Goal: Task Accomplishment & Management: Complete application form

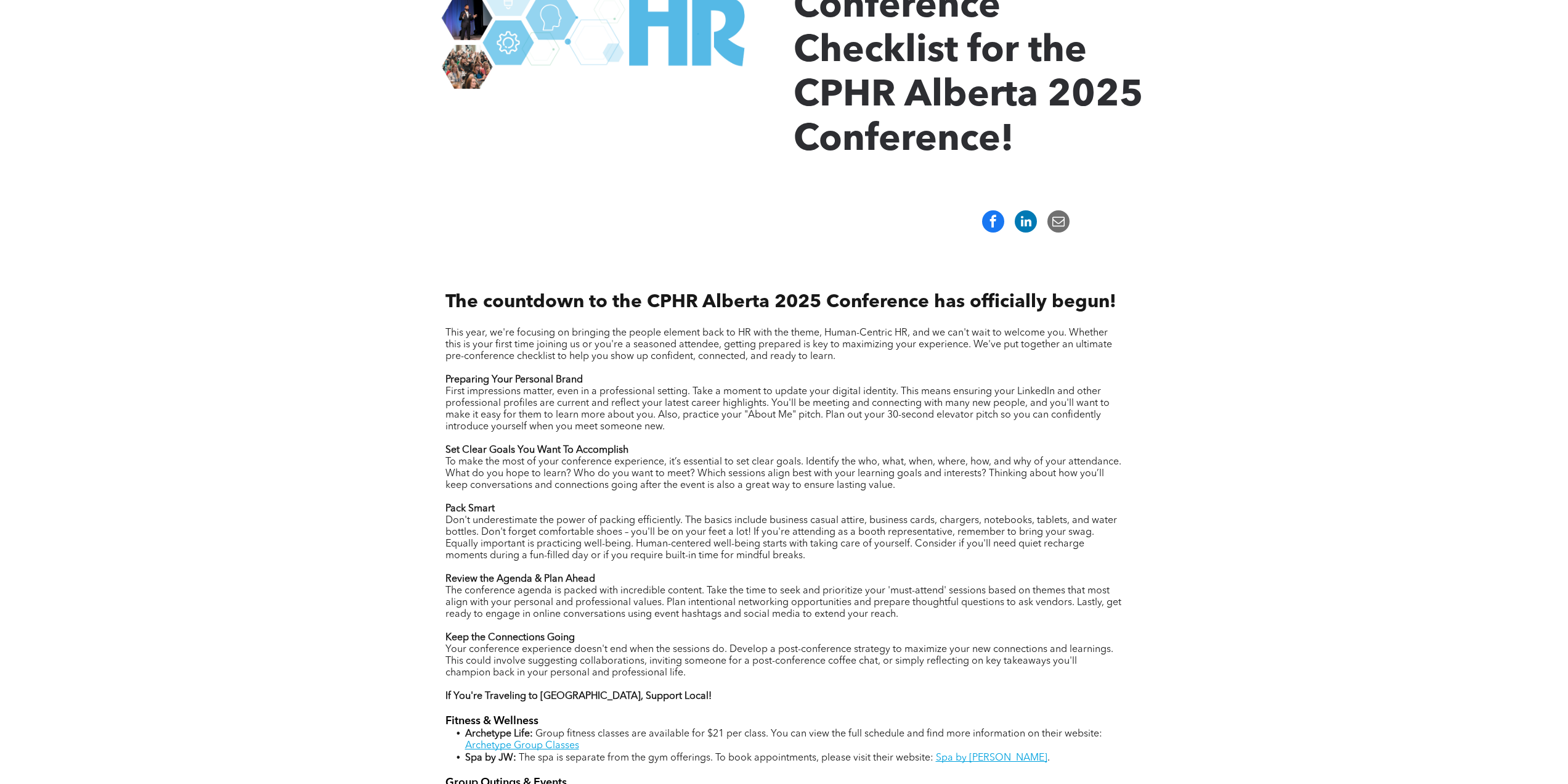
scroll to position [108, 0]
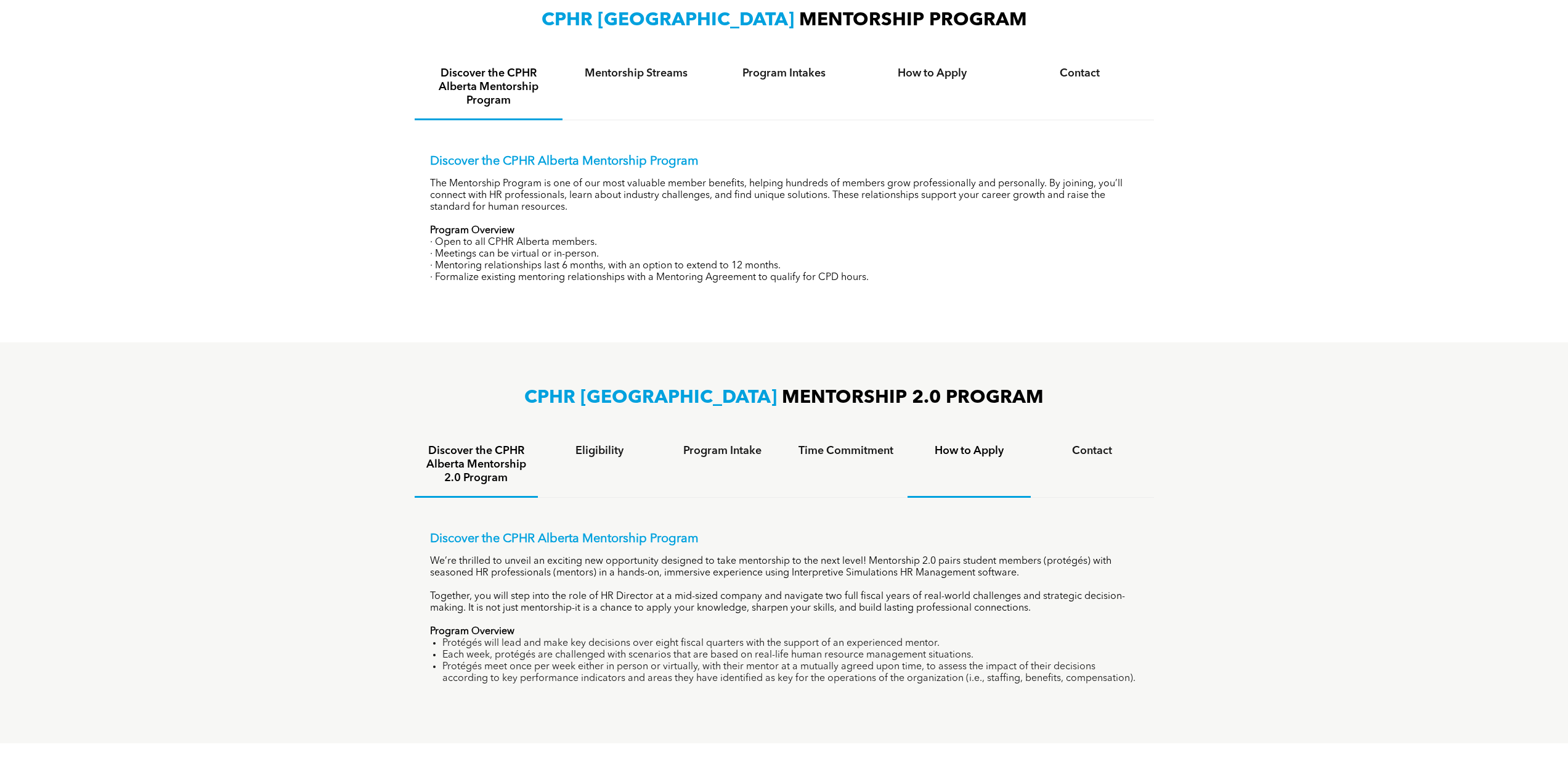
scroll to position [431, 0]
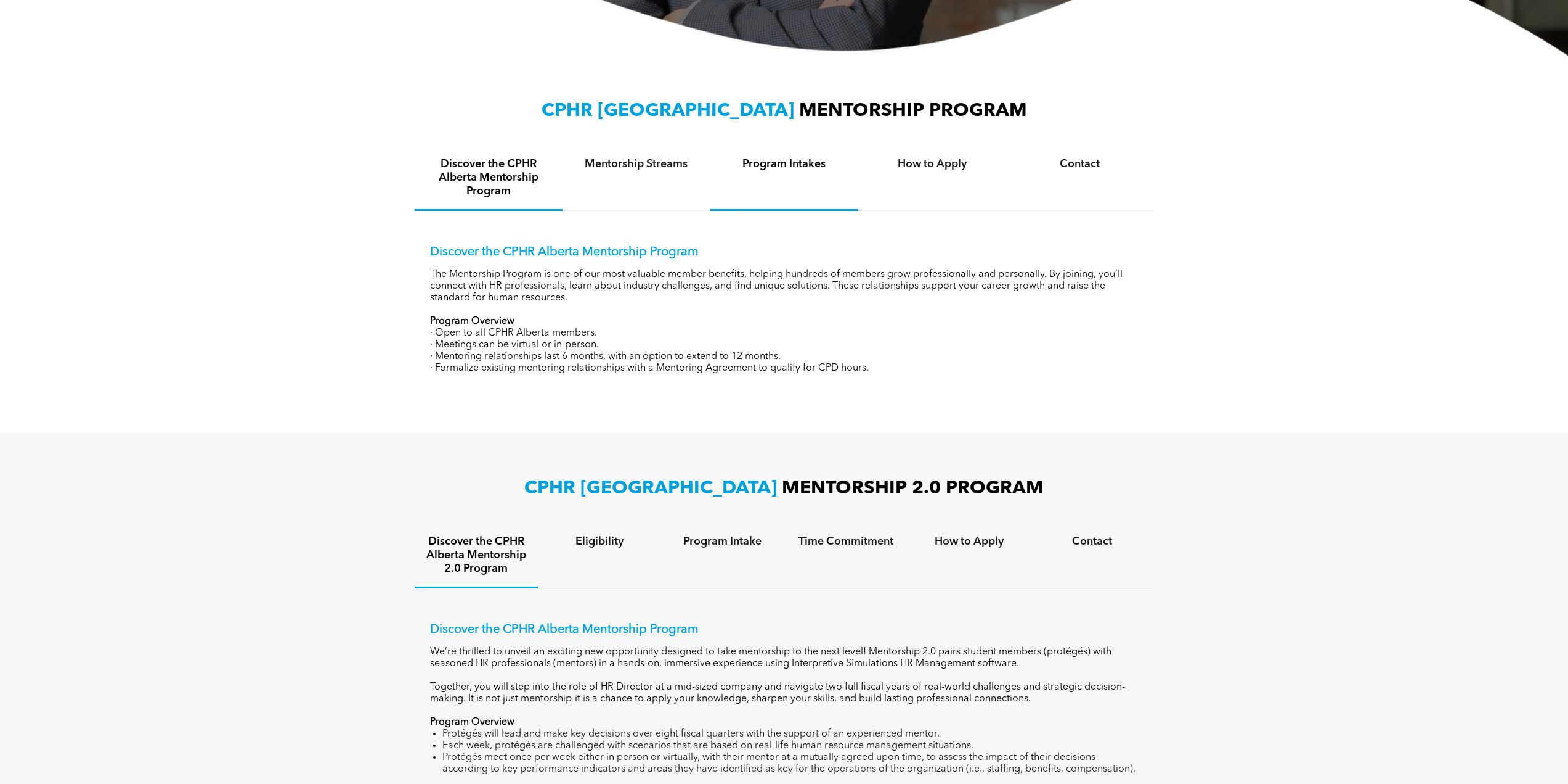
click at [785, 168] on h4 "Program Intakes" at bounding box center [784, 163] width 126 height 14
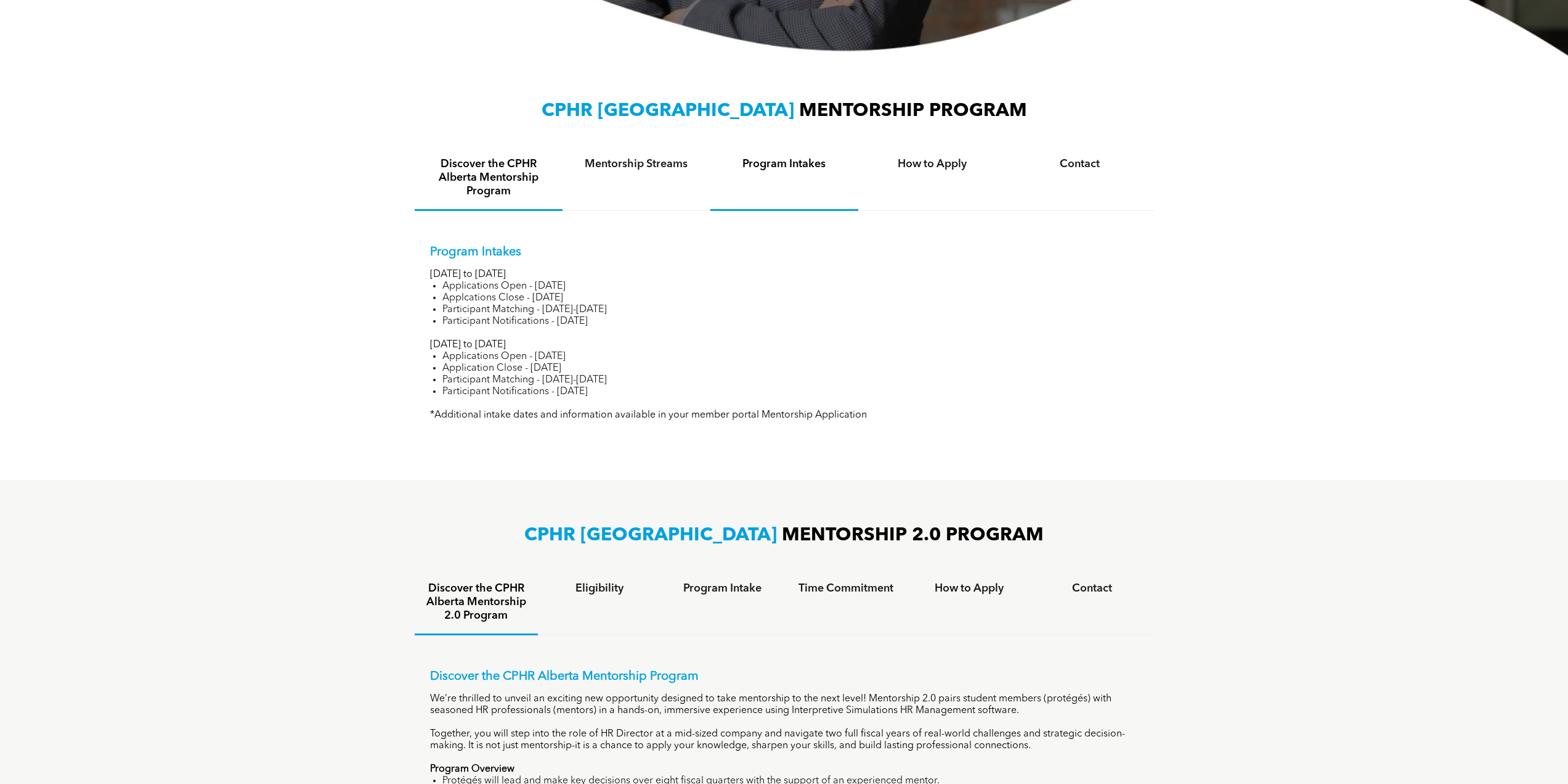
click at [484, 166] on h4 "Discover the CPHR Alberta Mentorship Program" at bounding box center [488, 177] width 126 height 40
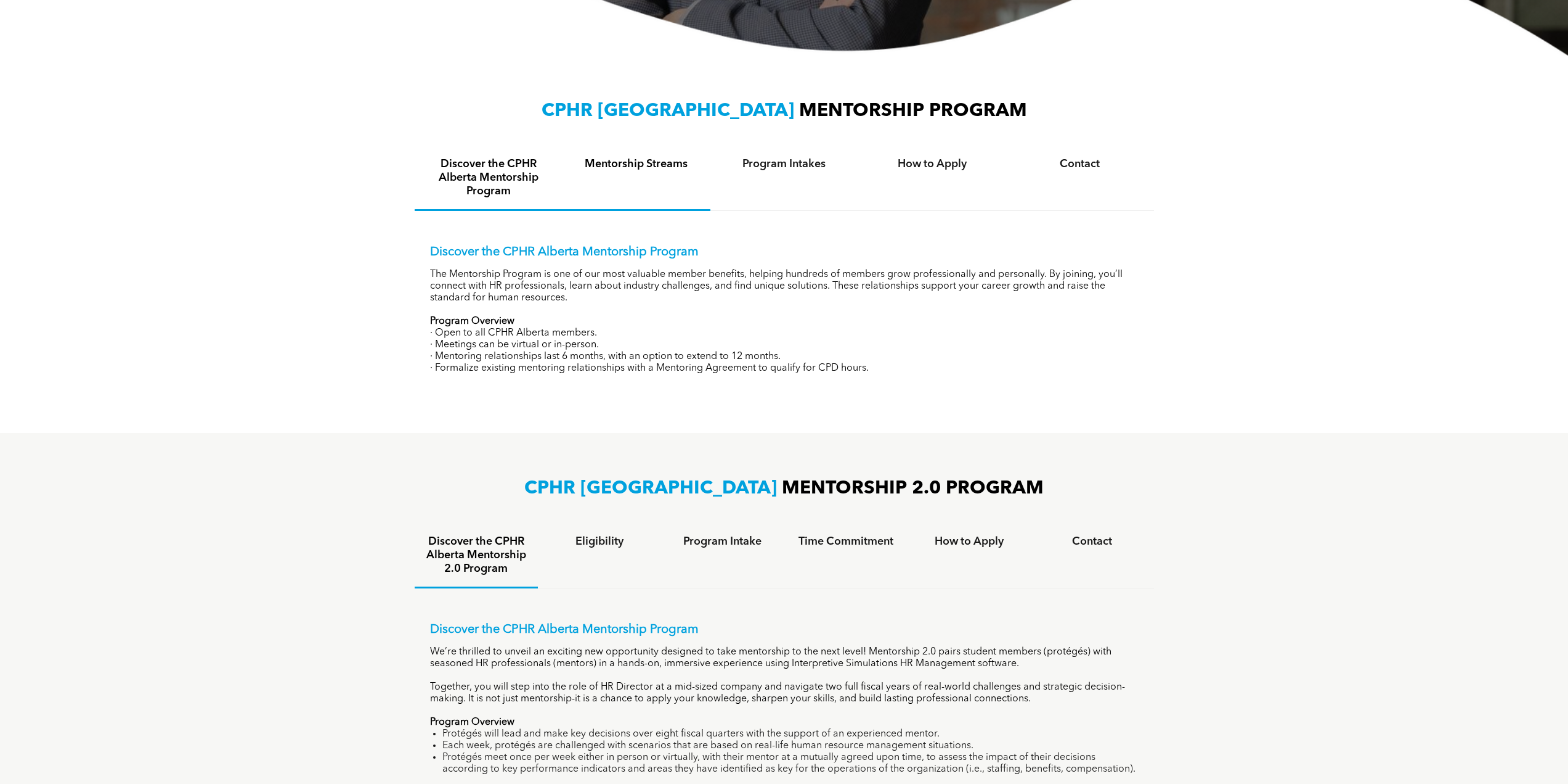
click at [637, 163] on h4 "Mentorship Streams" at bounding box center [636, 163] width 126 height 14
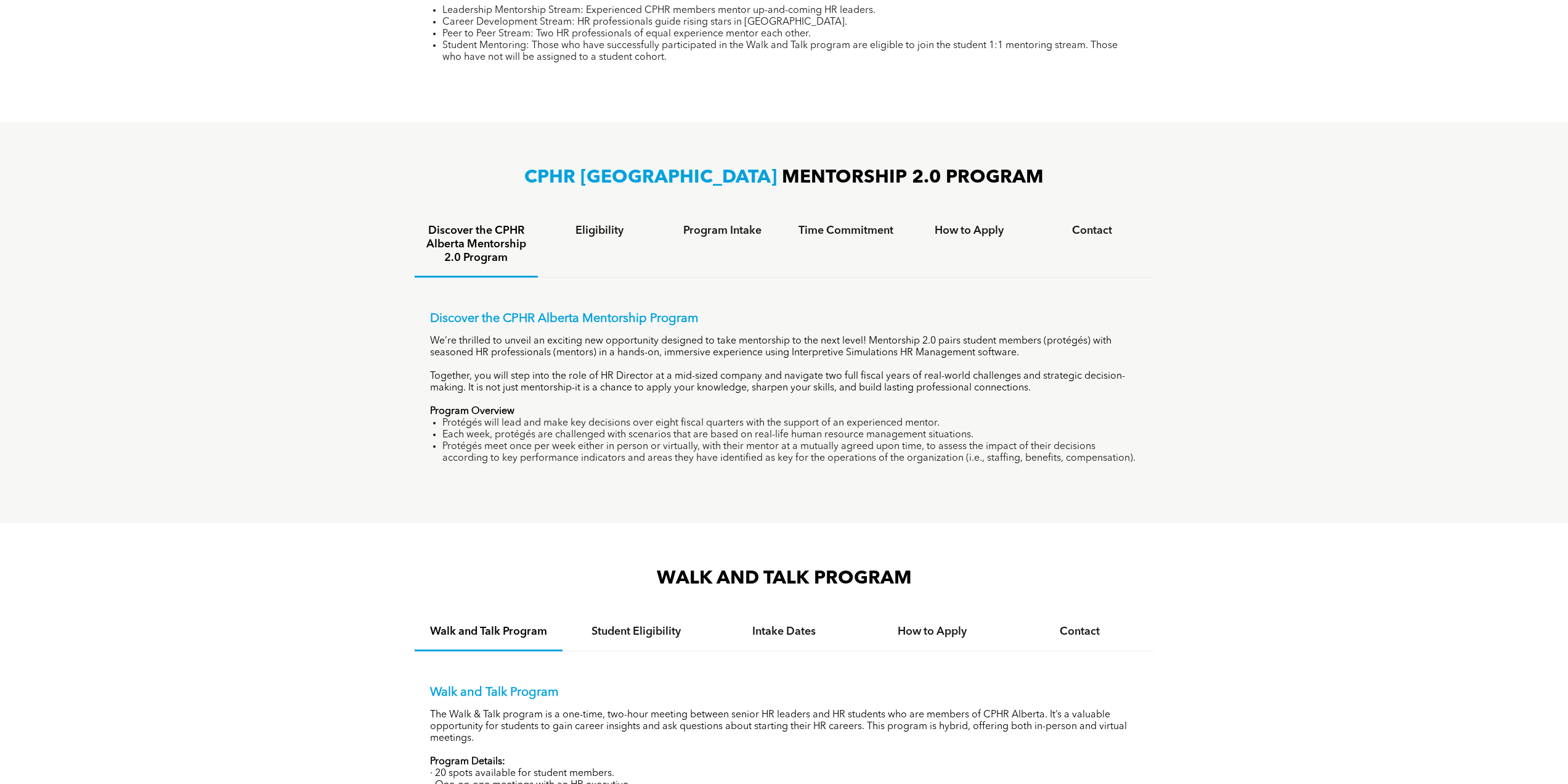
scroll to position [567, 0]
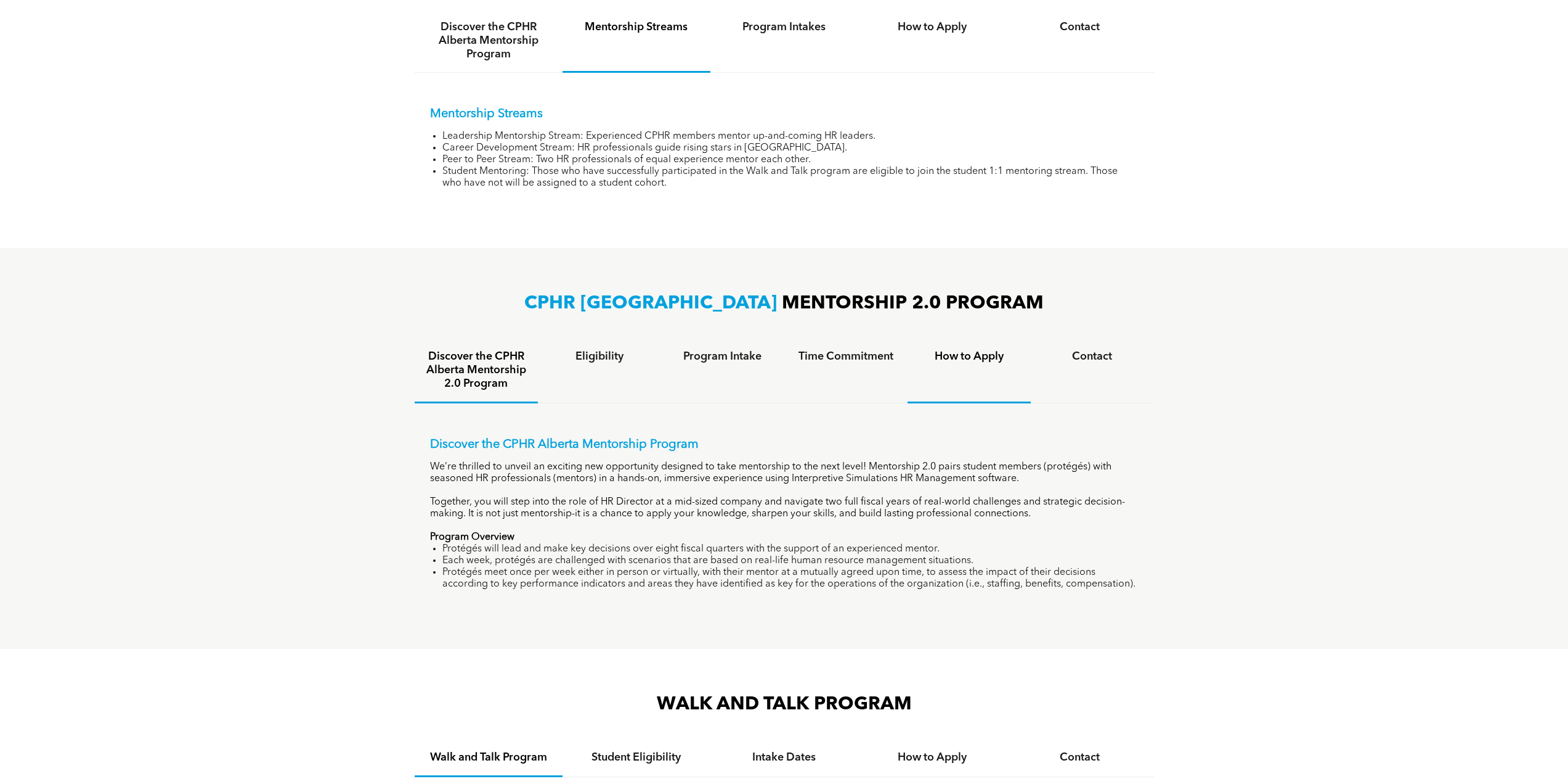
click at [969, 356] on h4 "How to Apply" at bounding box center [969, 356] width 101 height 14
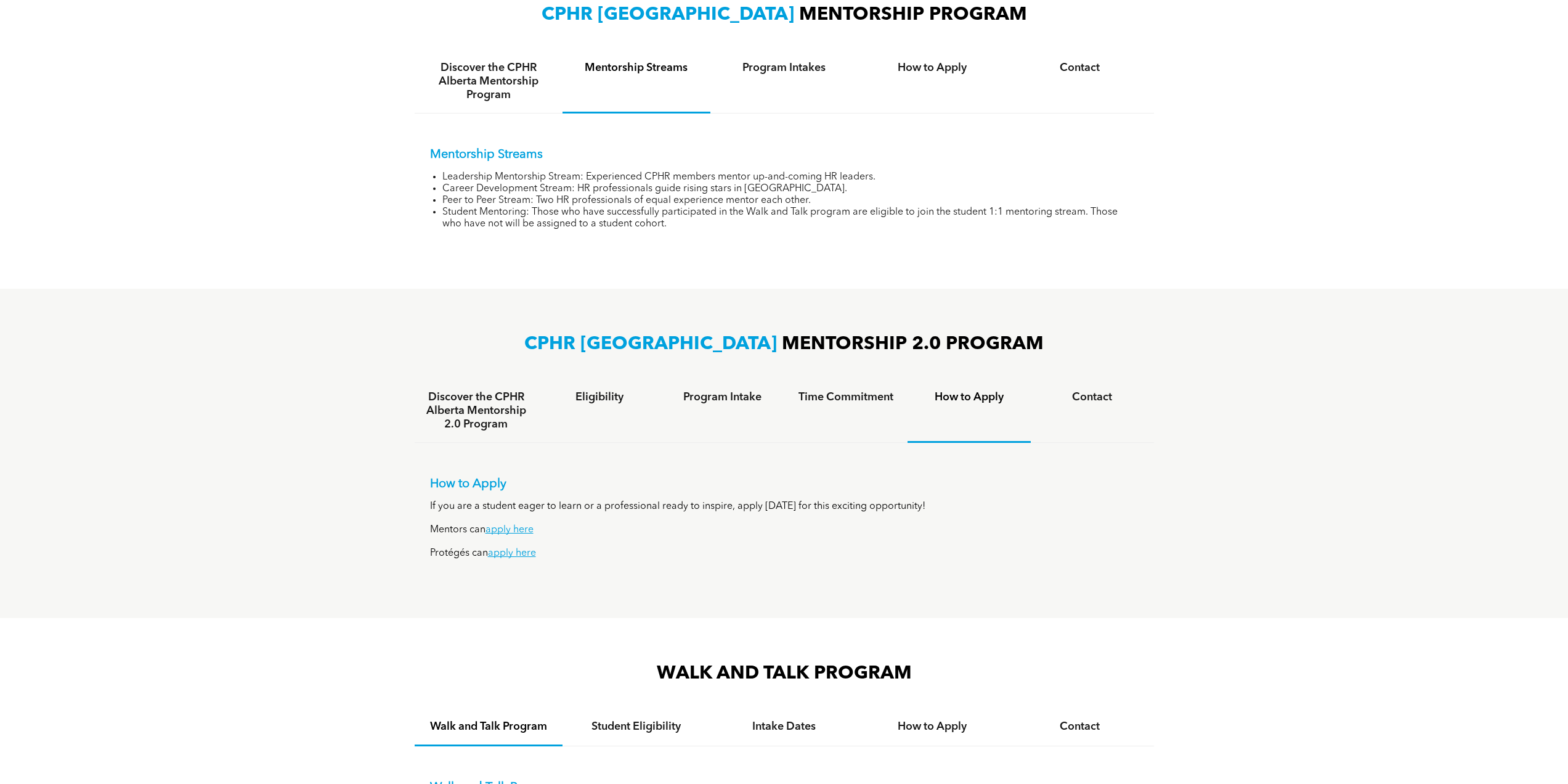
scroll to position [629, 0]
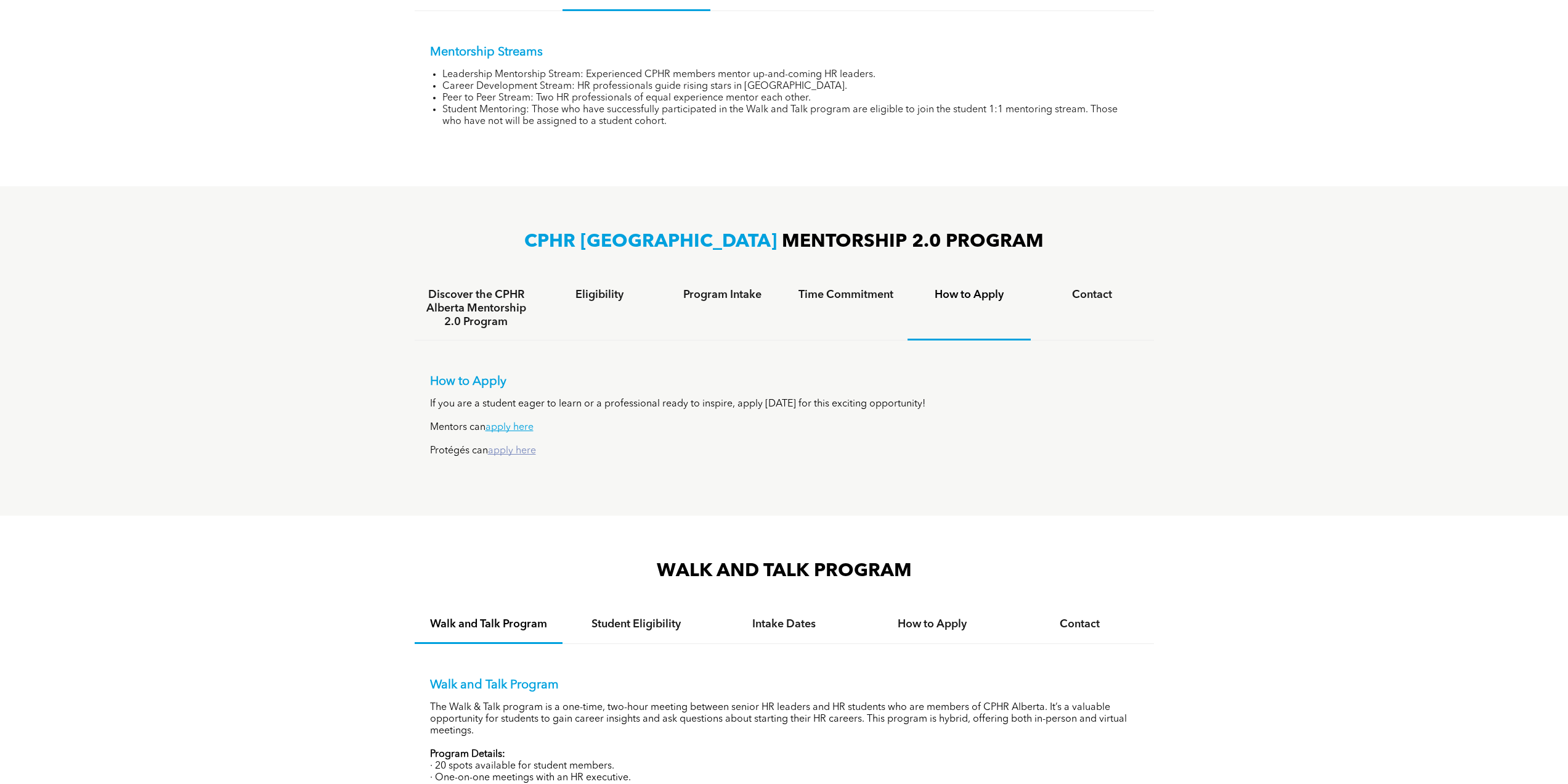
click at [506, 446] on link "apply here" at bounding box center [512, 451] width 48 height 10
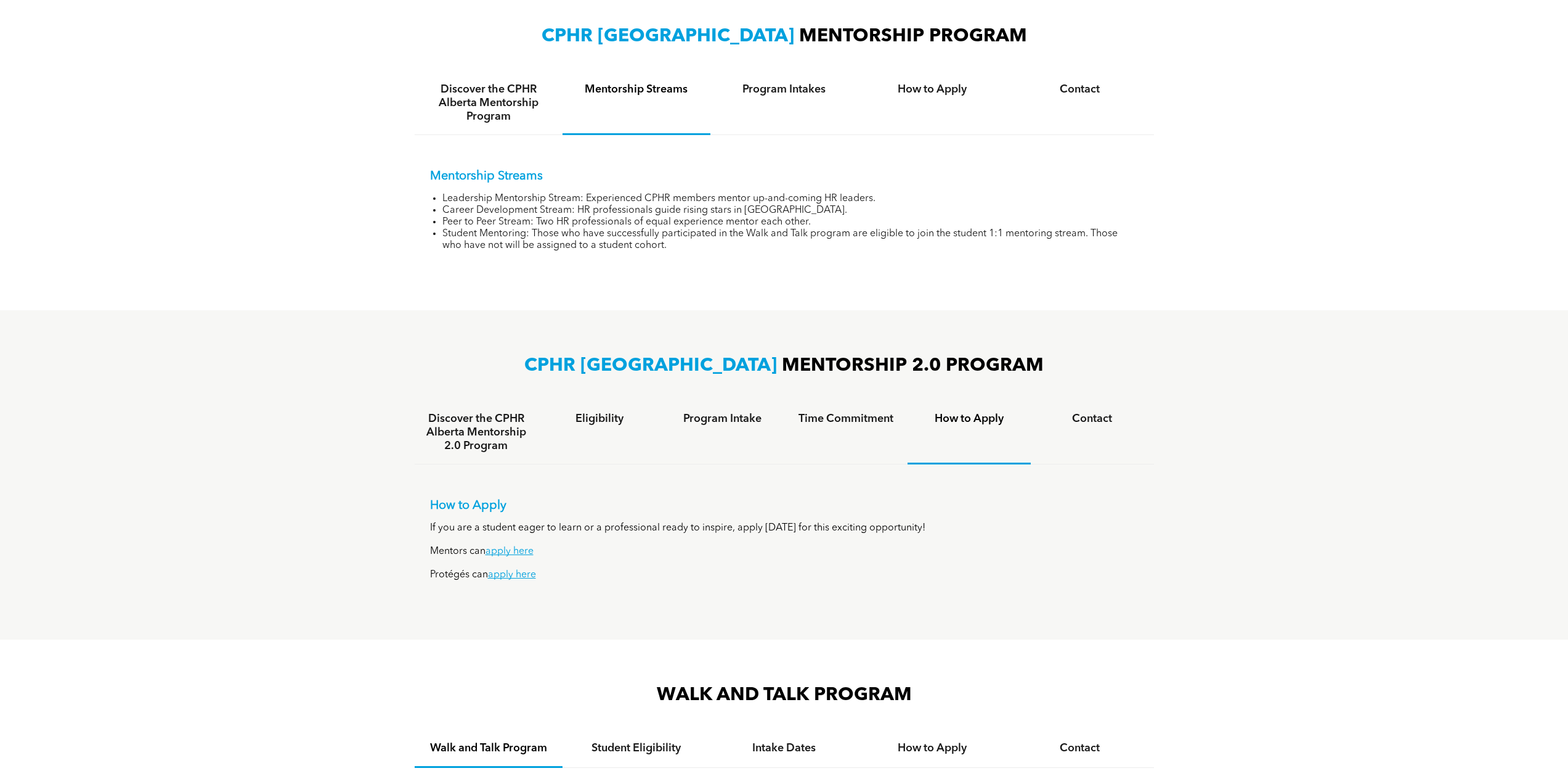
scroll to position [506, 0]
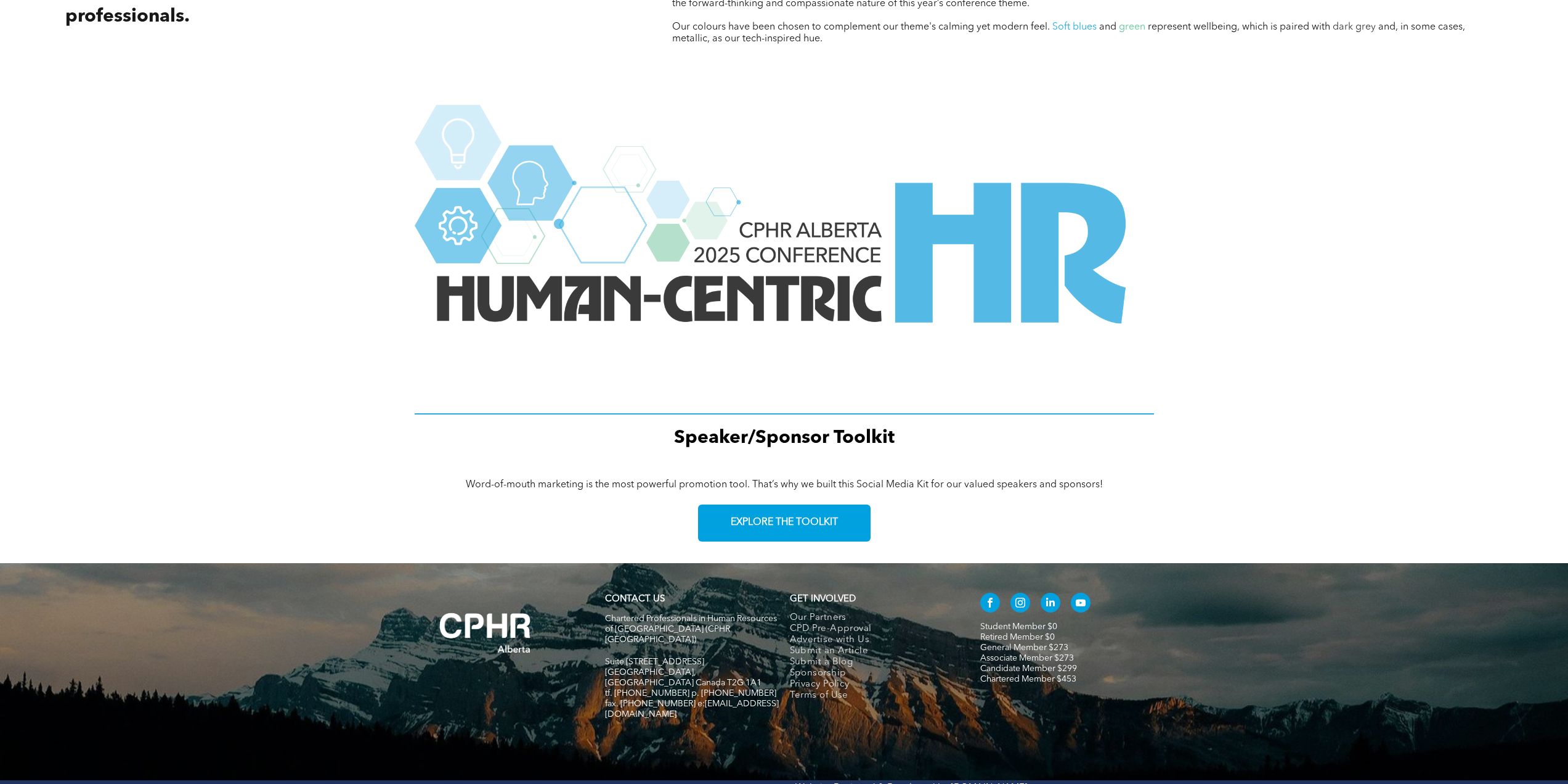
scroll to position [1435, 0]
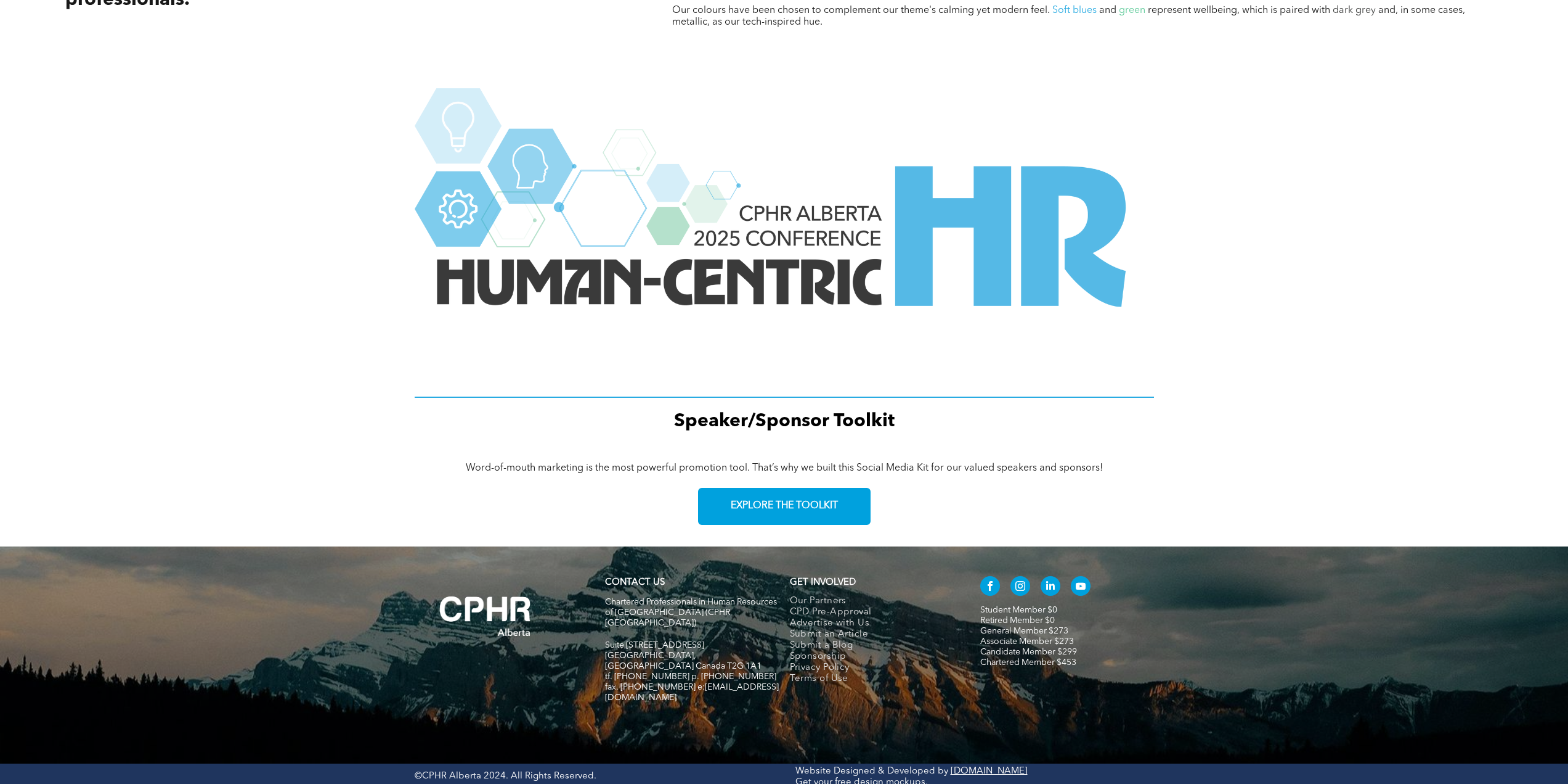
click at [867, 136] on img at bounding box center [784, 239] width 740 height 302
